Goal: Information Seeking & Learning: Learn about a topic

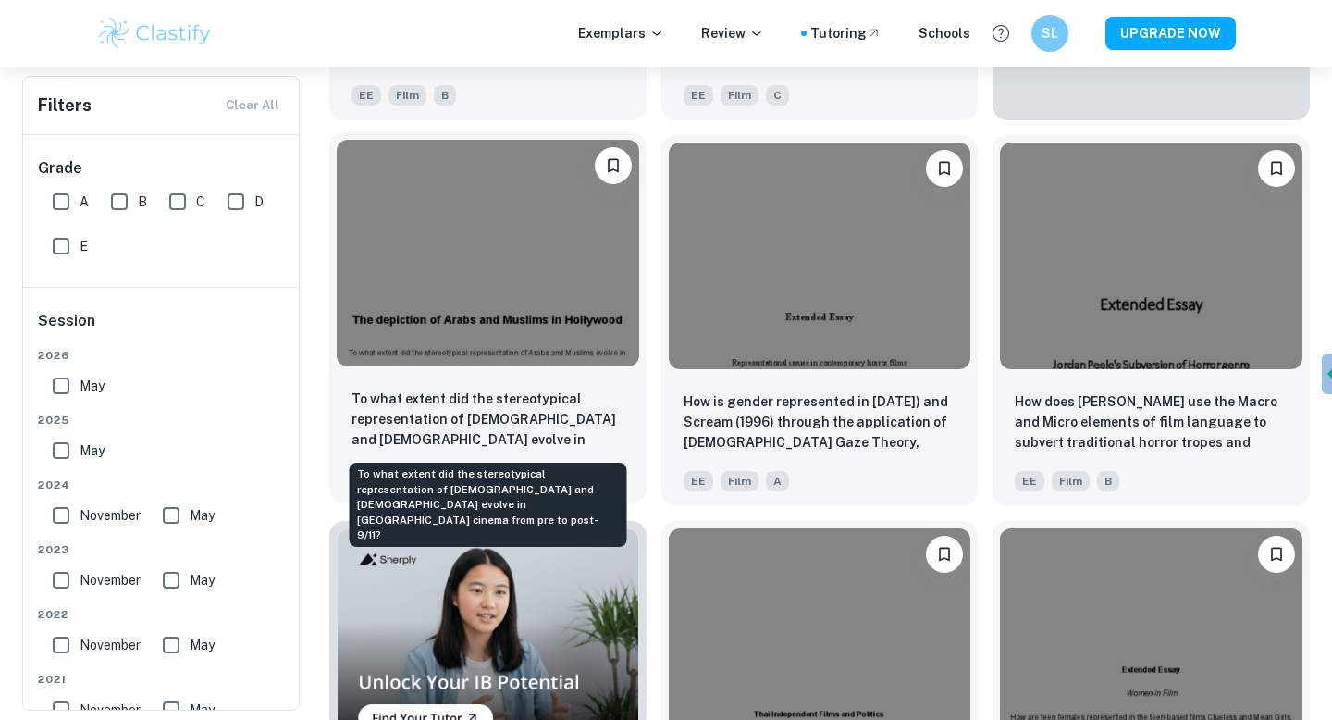
scroll to position [759, 0]
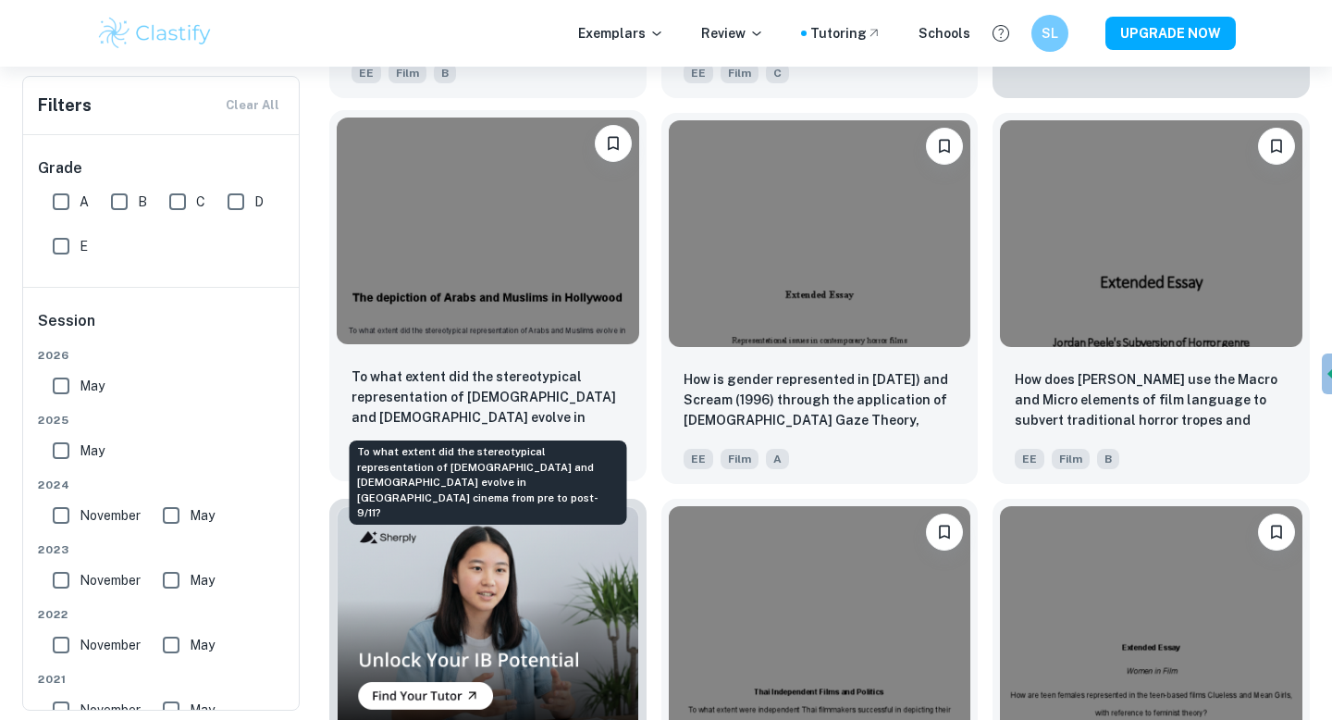
click at [426, 399] on p "To what extent did the stereotypical representation of [DEMOGRAPHIC_DATA] and […" at bounding box center [488, 397] width 273 height 63
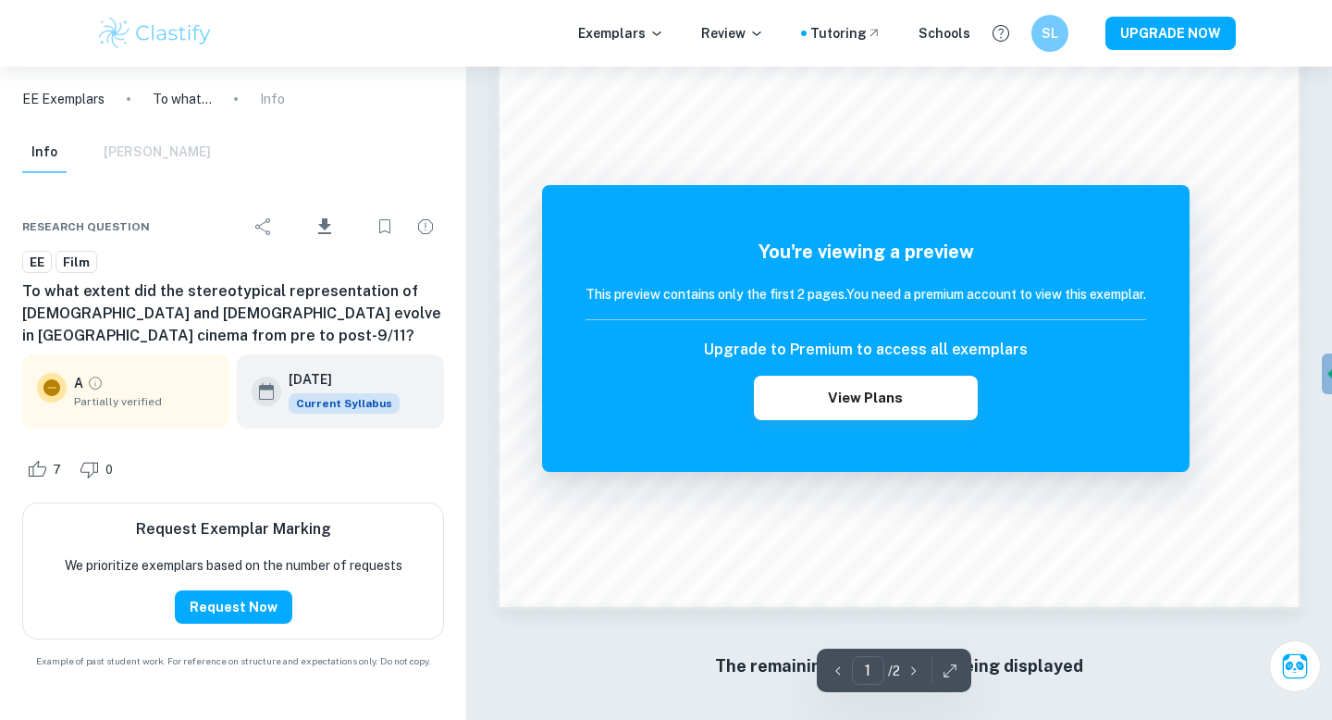
scroll to position [1760, 0]
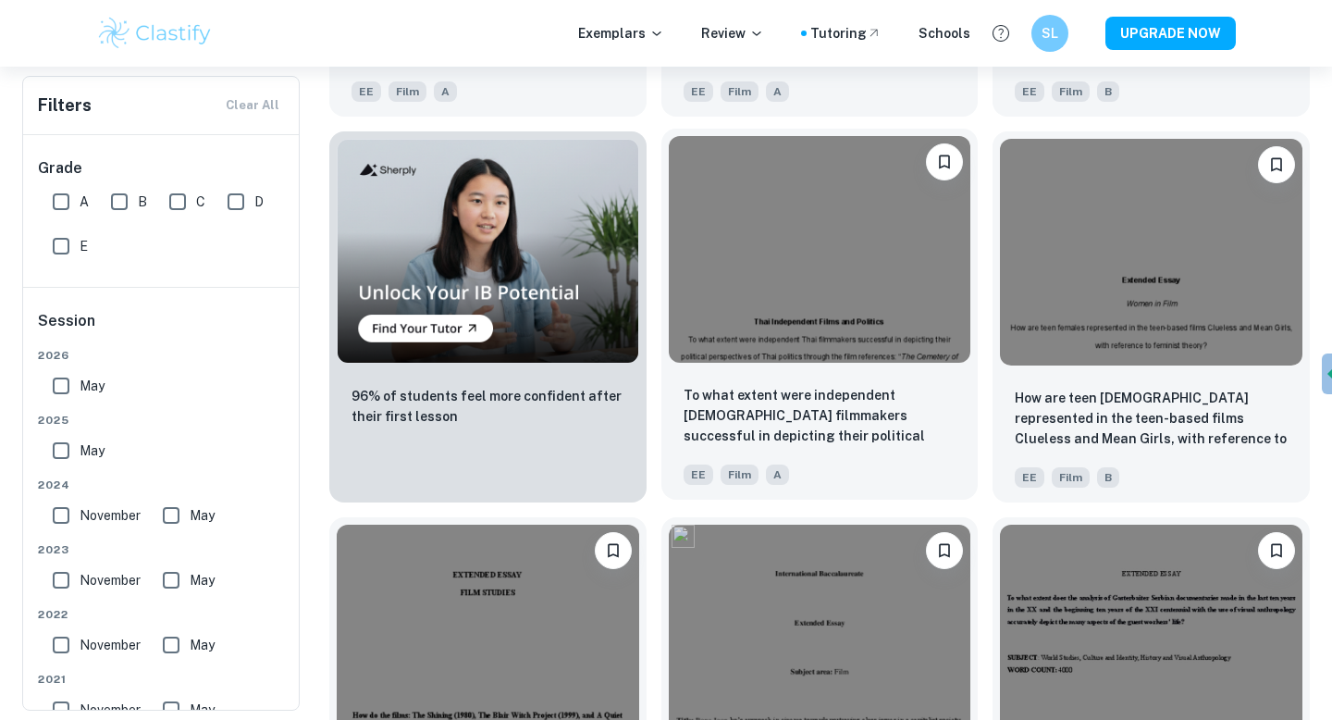
scroll to position [1364, 0]
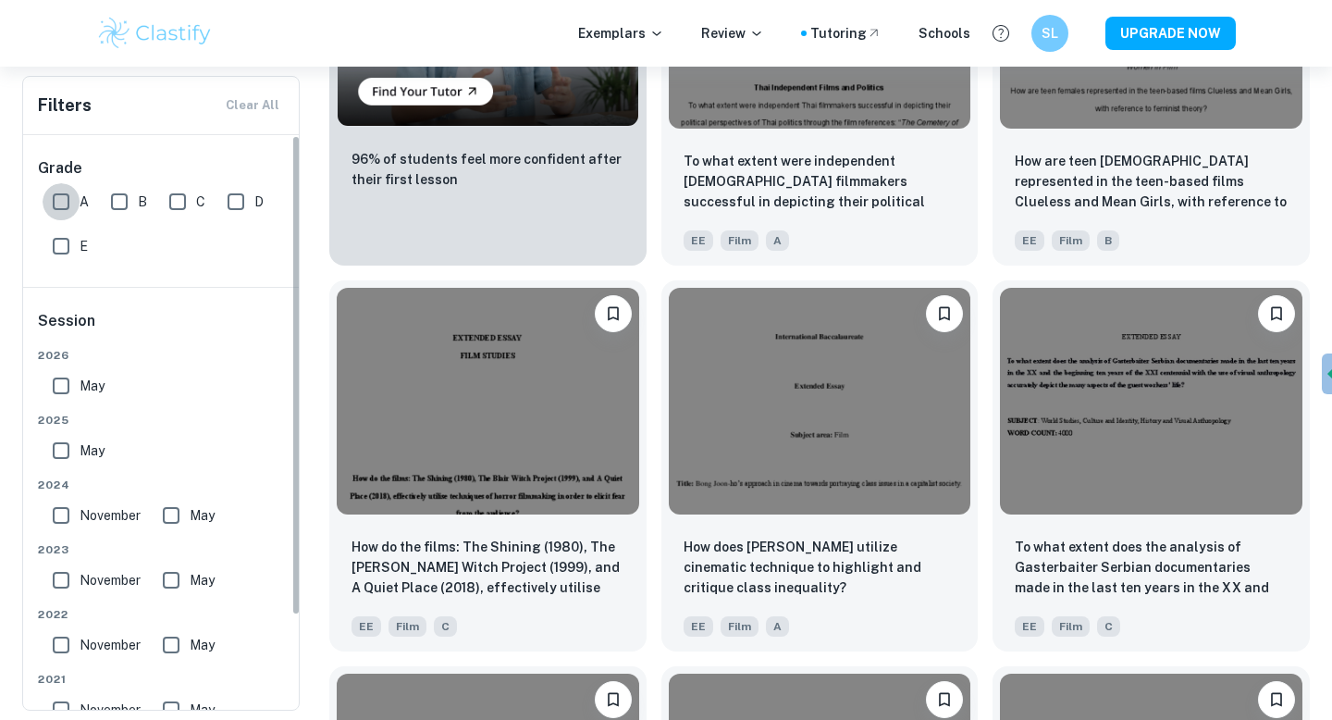
click at [66, 191] on input "A" at bounding box center [61, 201] width 37 height 37
checkbox input "true"
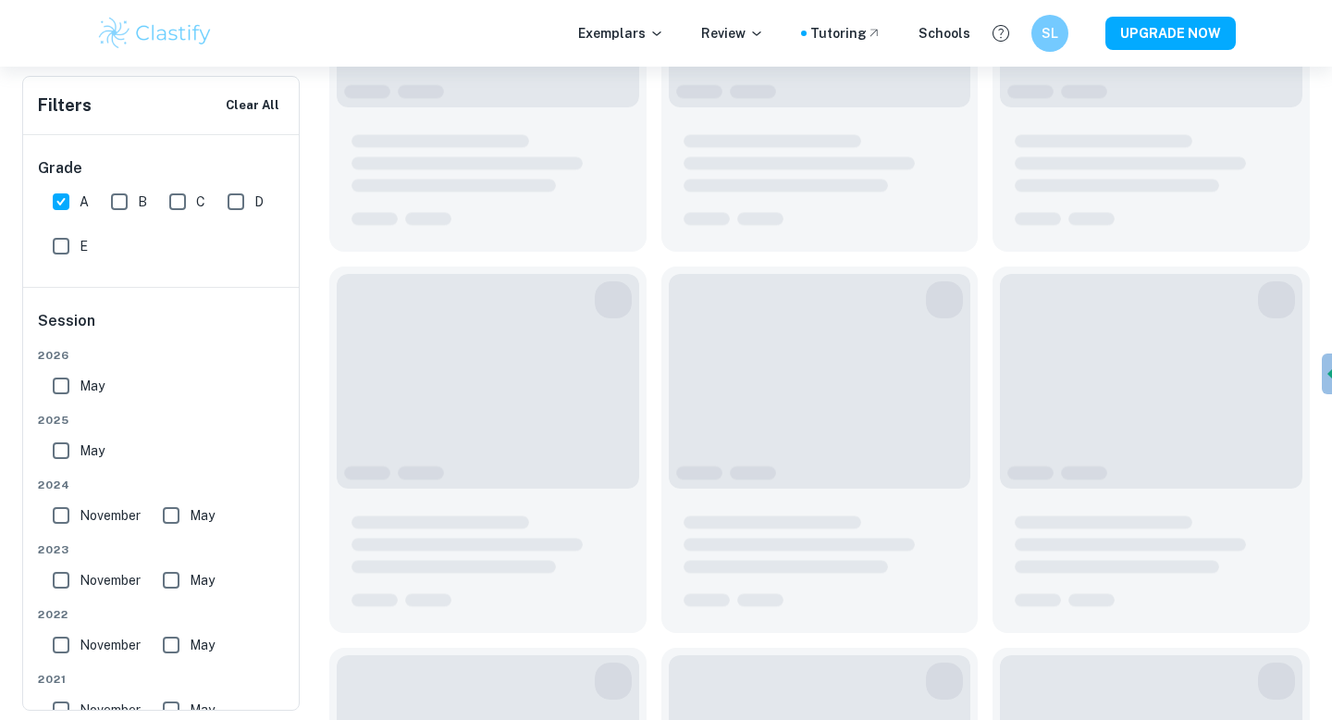
scroll to position [937, 0]
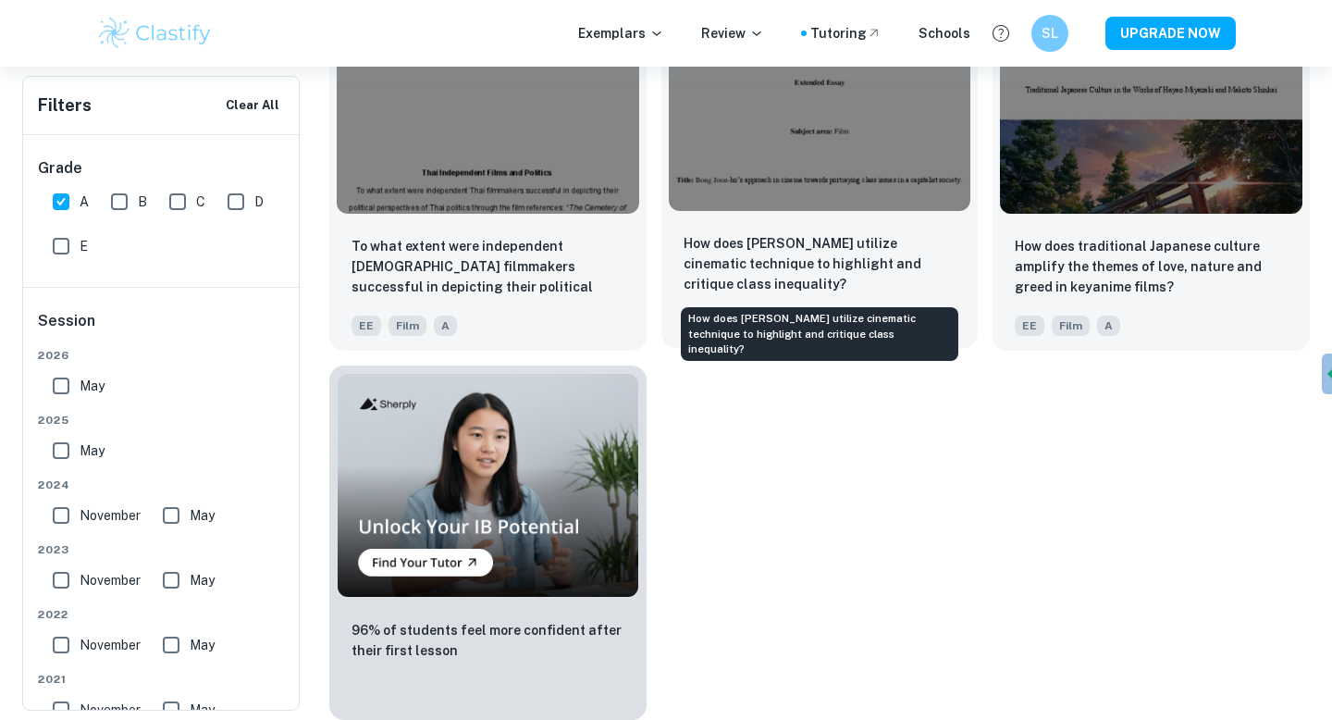
click at [729, 276] on p "How does [PERSON_NAME] utilize cinematic technique to highlight and critique cl…" at bounding box center [820, 263] width 273 height 61
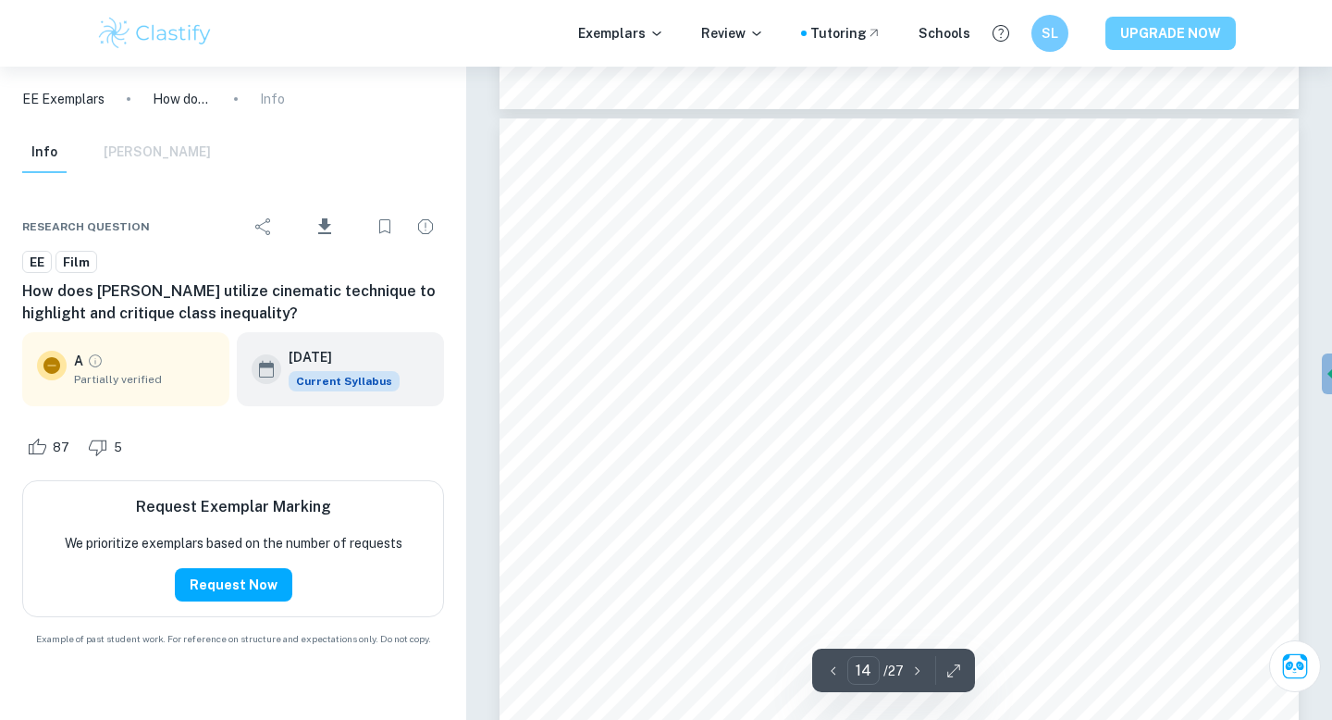
scroll to position [14194, 0]
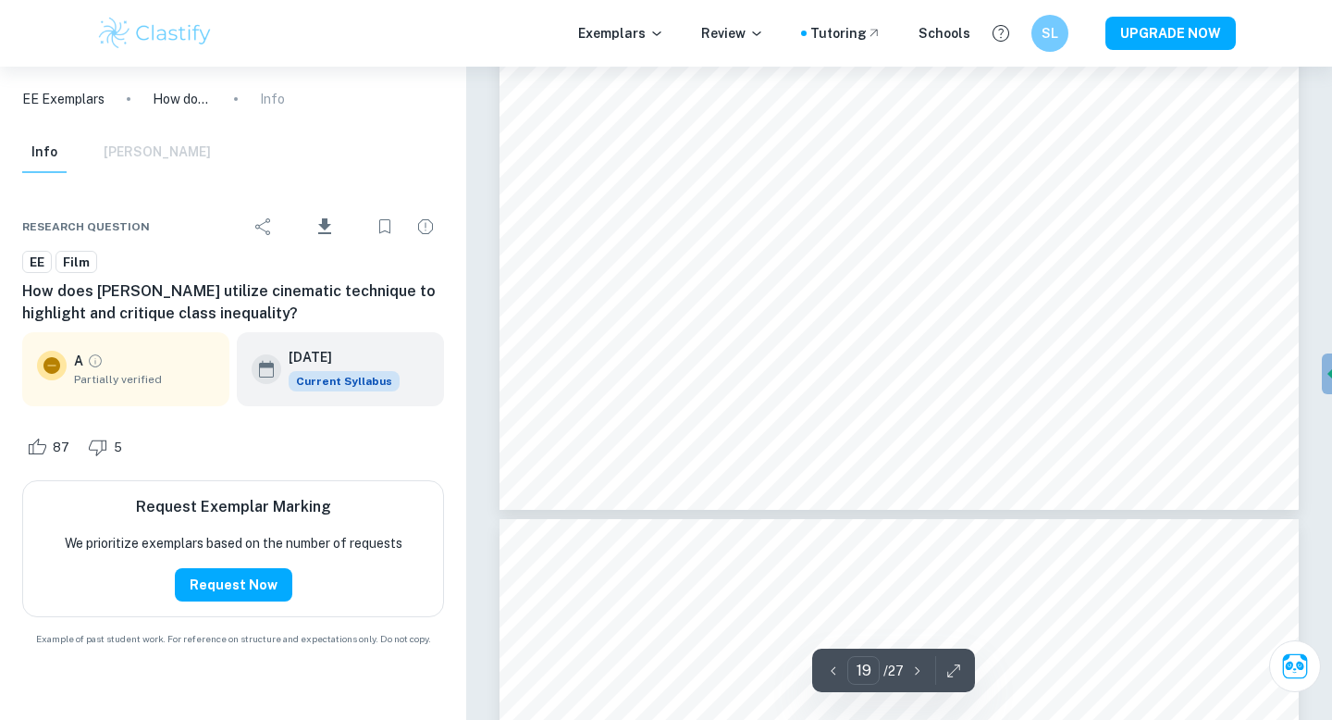
type input "20"
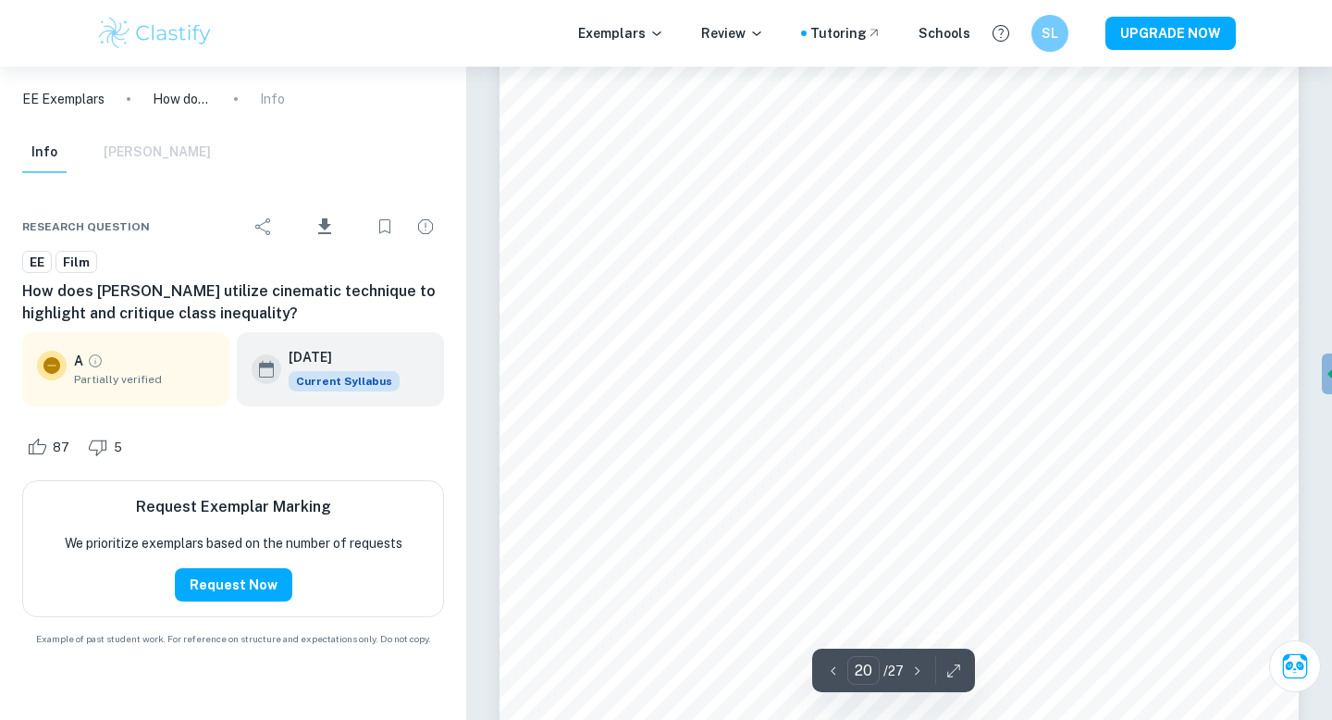
scroll to position [21119, 0]
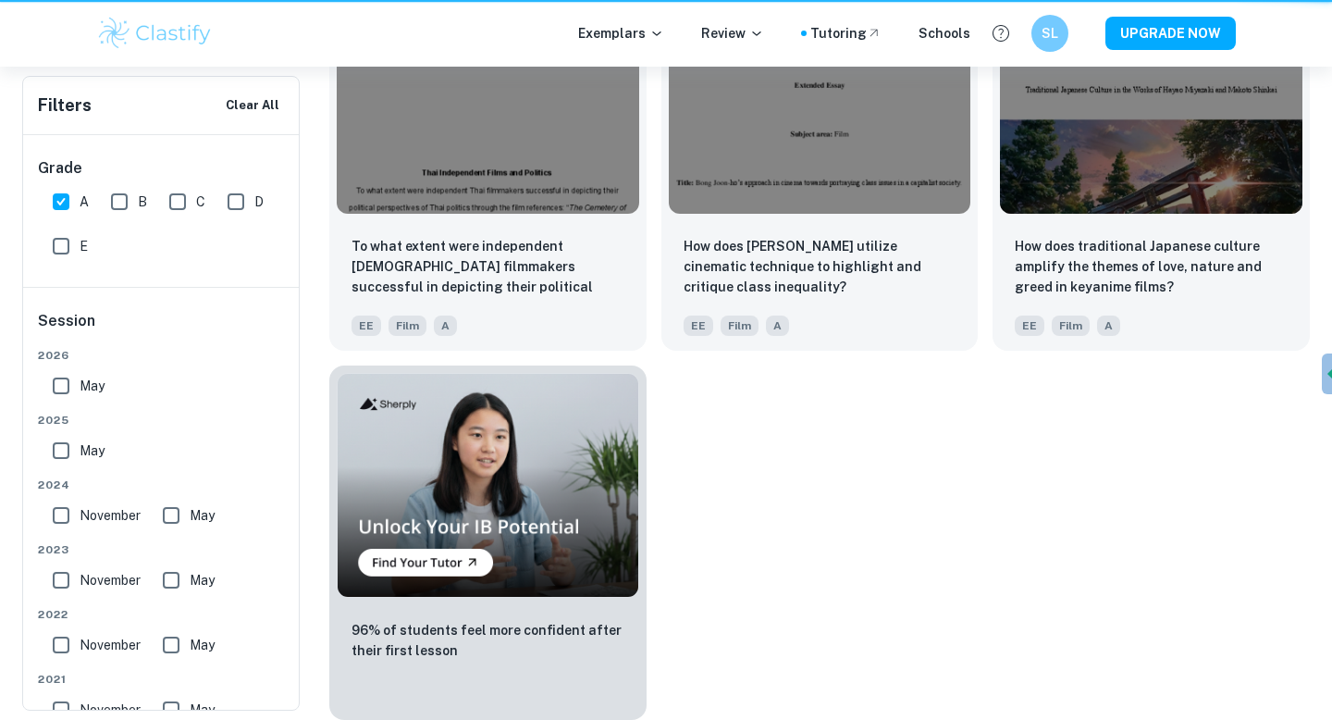
scroll to position [712, 0]
